Goal: Navigation & Orientation: Find specific page/section

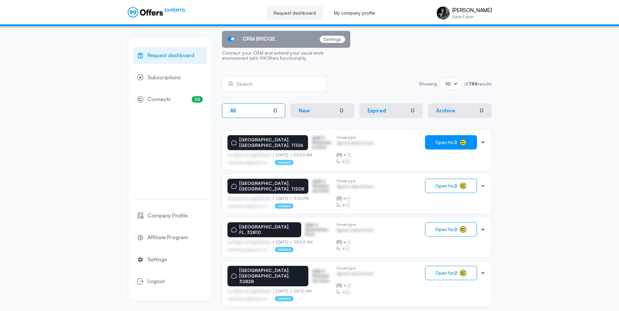
click at [444, 141] on span "Open for 2" at bounding box center [447, 142] width 22 height 5
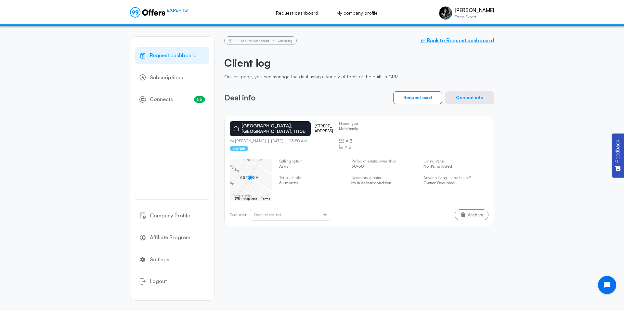
click at [448, 43] on link "← Back to Request dashboard" at bounding box center [457, 40] width 74 height 6
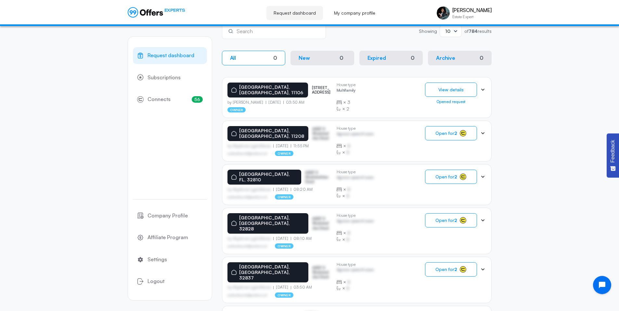
scroll to position [109, 0]
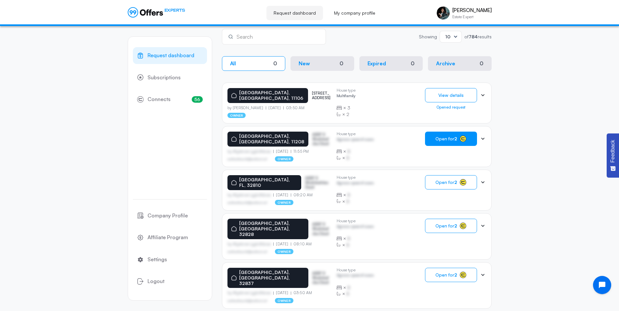
click at [442, 140] on span "Open for 2" at bounding box center [447, 138] width 22 height 5
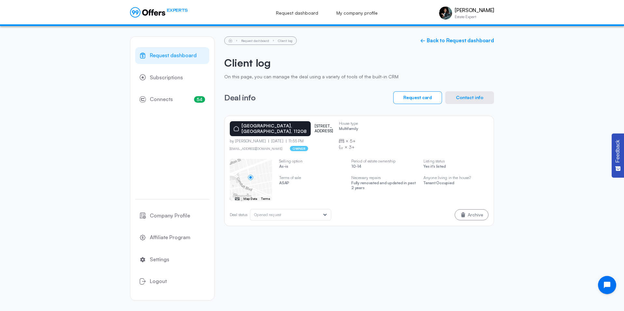
click at [461, 94] on button "Contact info" at bounding box center [469, 97] width 49 height 13
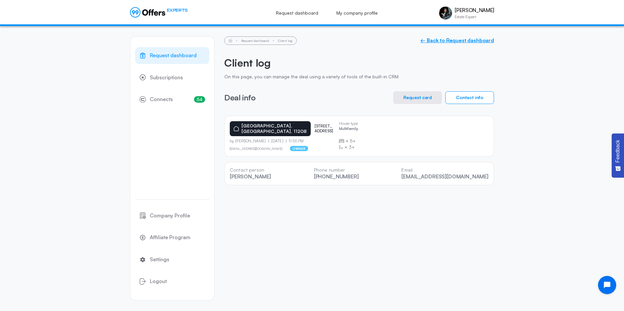
click at [431, 39] on link "← Back to Request dashboard" at bounding box center [457, 40] width 74 height 6
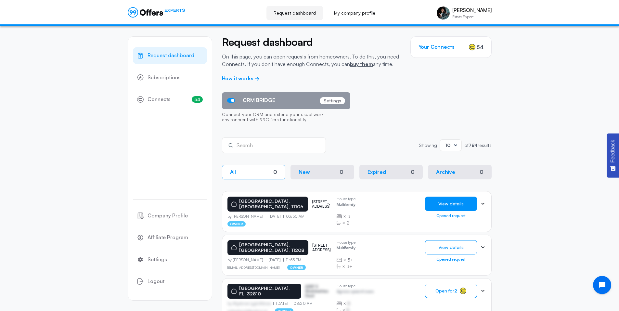
click at [427, 204] on button "View details" at bounding box center [451, 204] width 52 height 14
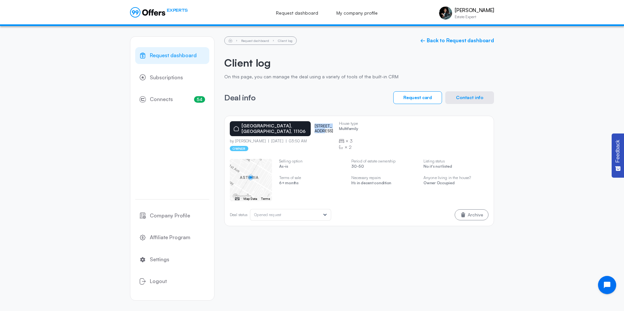
drag, startPoint x: 287, startPoint y: 125, endPoint x: 318, endPoint y: 125, distance: 30.9
click at [318, 125] on div "[GEOGRAPHIC_DATA] [STREET_ADDRESS]" at bounding box center [282, 128] width 104 height 15
copy p "[STREET_ADDRESS]"
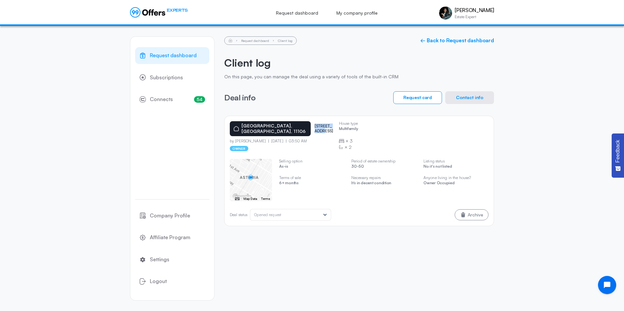
click at [462, 96] on button "Contact info" at bounding box center [469, 97] width 49 height 13
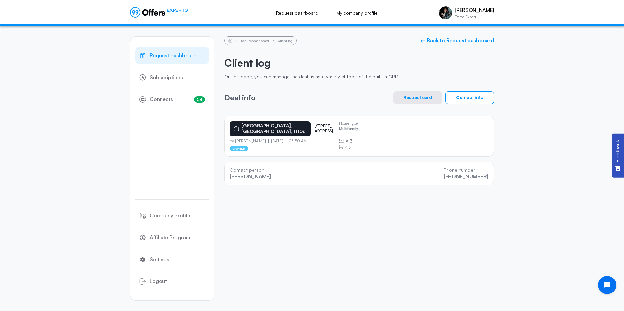
click at [433, 40] on link "← Back to Request dashboard" at bounding box center [457, 40] width 74 height 6
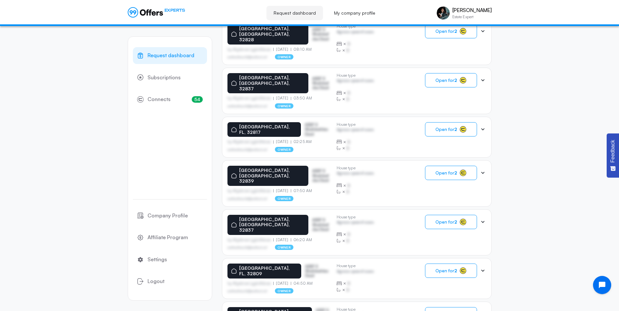
scroll to position [338, 0]
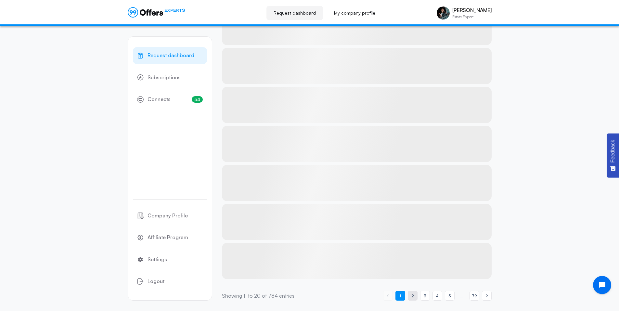
scroll to position [138, 0]
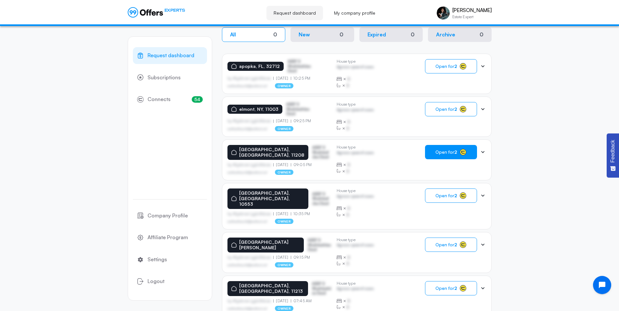
click at [435, 154] on button "Open for 2" at bounding box center [451, 152] width 52 height 14
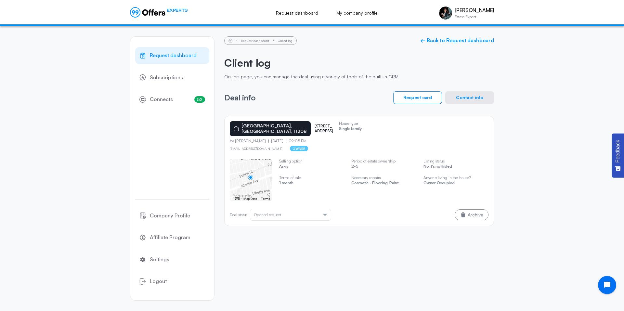
click at [347, 97] on div "Deal info Request card Contact info" at bounding box center [359, 97] width 270 height 13
drag, startPoint x: 293, startPoint y: 119, endPoint x: 326, endPoint y: 125, distance: 33.1
click at [326, 125] on div "[GEOGRAPHIC_DATA][STREET_ADDRESS] by [PERSON_NAME] [DATE] 09:05 PM [EMAIL_ADDRE…" at bounding box center [359, 171] width 270 height 111
click at [326, 125] on div "[GEOGRAPHIC_DATA][STREET_ADDRESS]" at bounding box center [282, 128] width 104 height 15
click at [442, 41] on link "← Back to Request dashboard" at bounding box center [457, 40] width 74 height 6
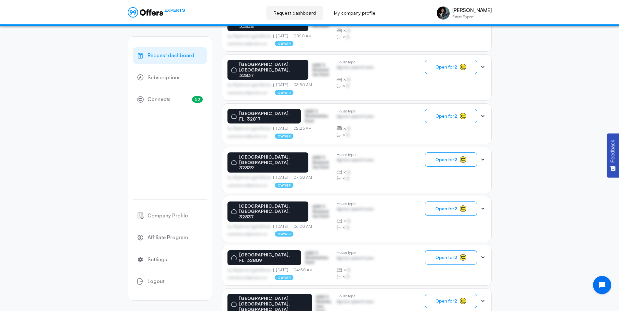
scroll to position [338, 0]
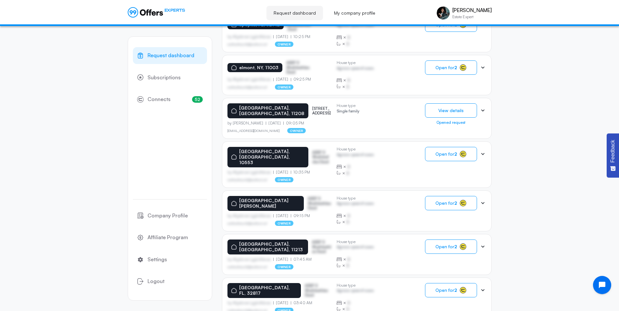
scroll to position [180, 0]
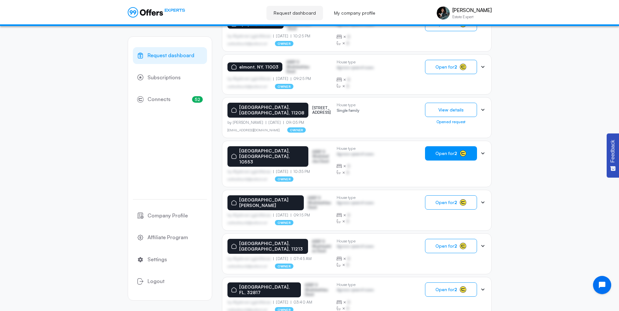
click at [441, 151] on span "Open for 2" at bounding box center [447, 153] width 22 height 5
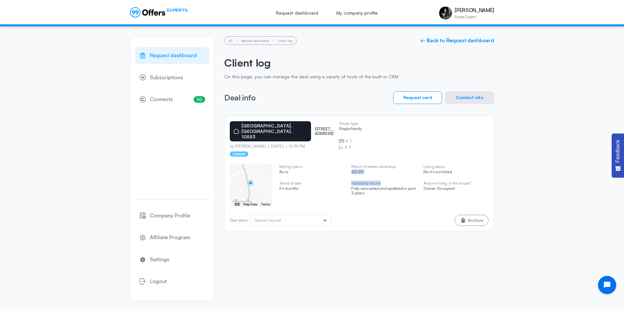
click at [403, 165] on div "Period of estate ownership 20-29 Necessary repairs Fully renovated and updated …" at bounding box center [383, 181] width 65 height 33
